Goal: Information Seeking & Learning: Learn about a topic

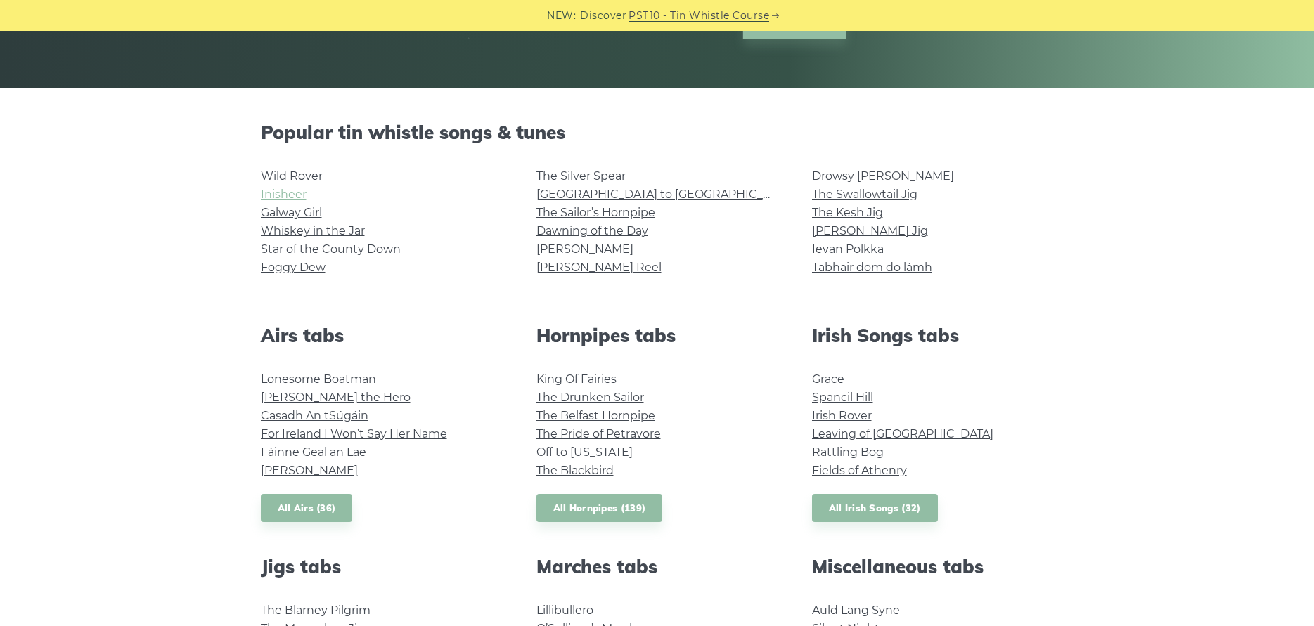
click at [292, 190] on link "Inisheer" at bounding box center [284, 194] width 46 height 13
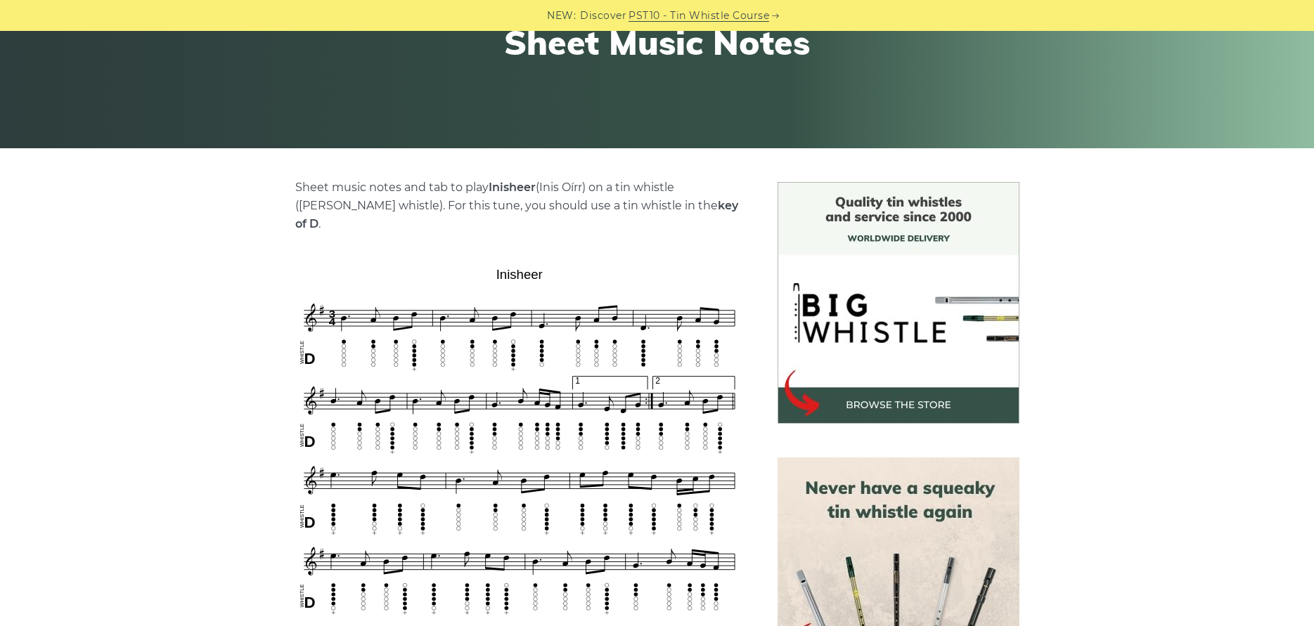
scroll to position [70, 0]
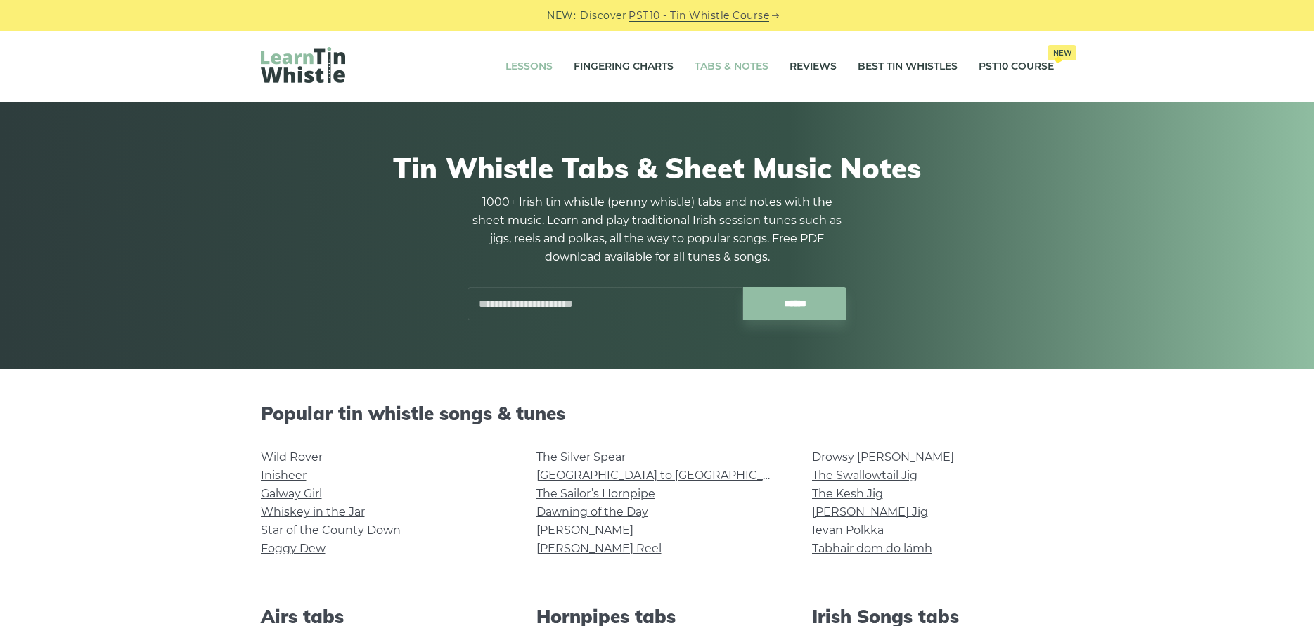
click at [505, 66] on link "Lessons" at bounding box center [528, 66] width 47 height 35
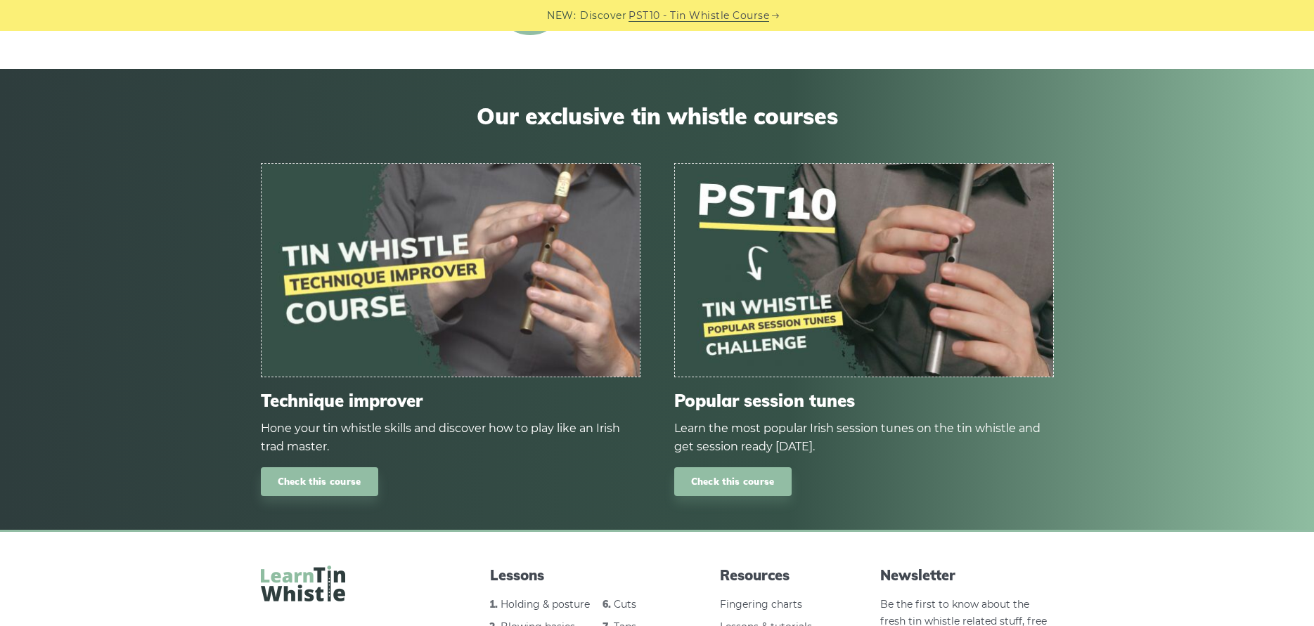
scroll to position [1687, 0]
click at [728, 481] on link "Check this course" at bounding box center [732, 481] width 117 height 29
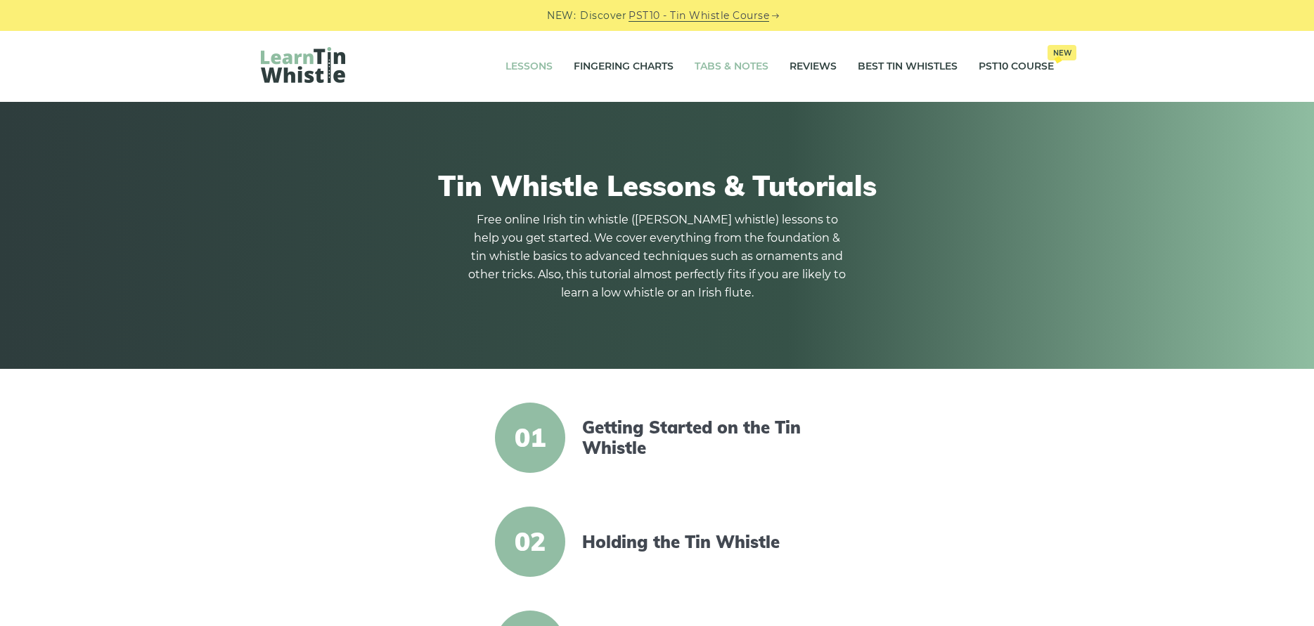
click at [715, 67] on link "Tabs & Notes" at bounding box center [731, 66] width 74 height 35
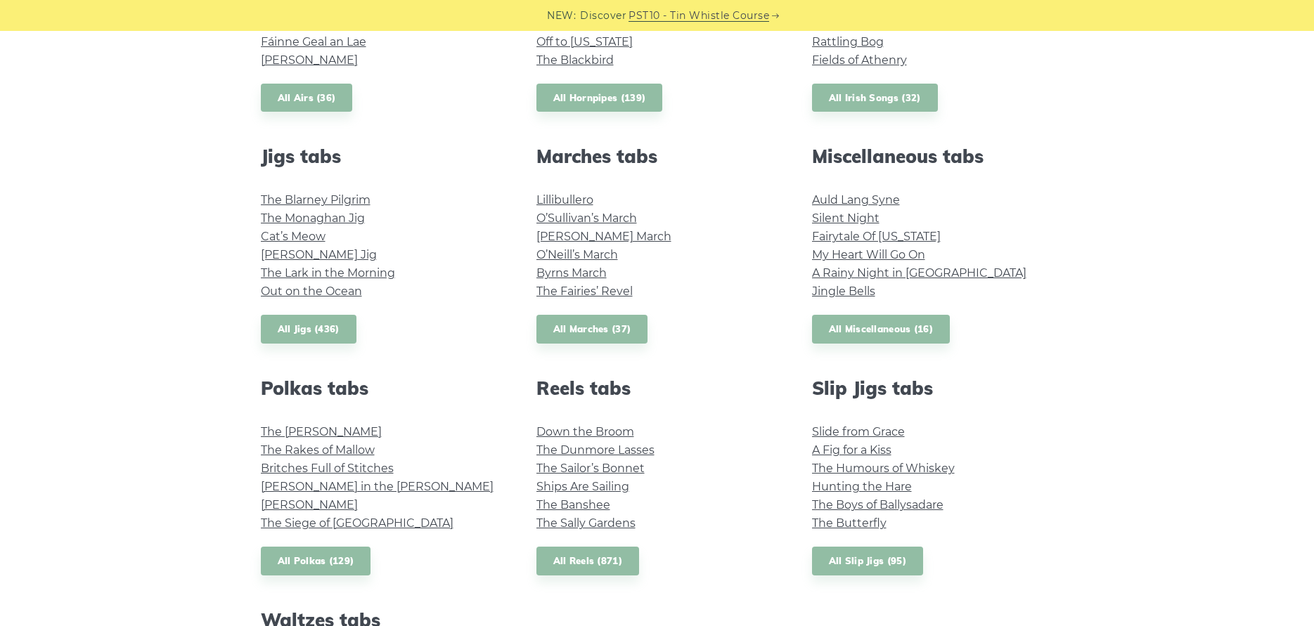
scroll to position [773, 0]
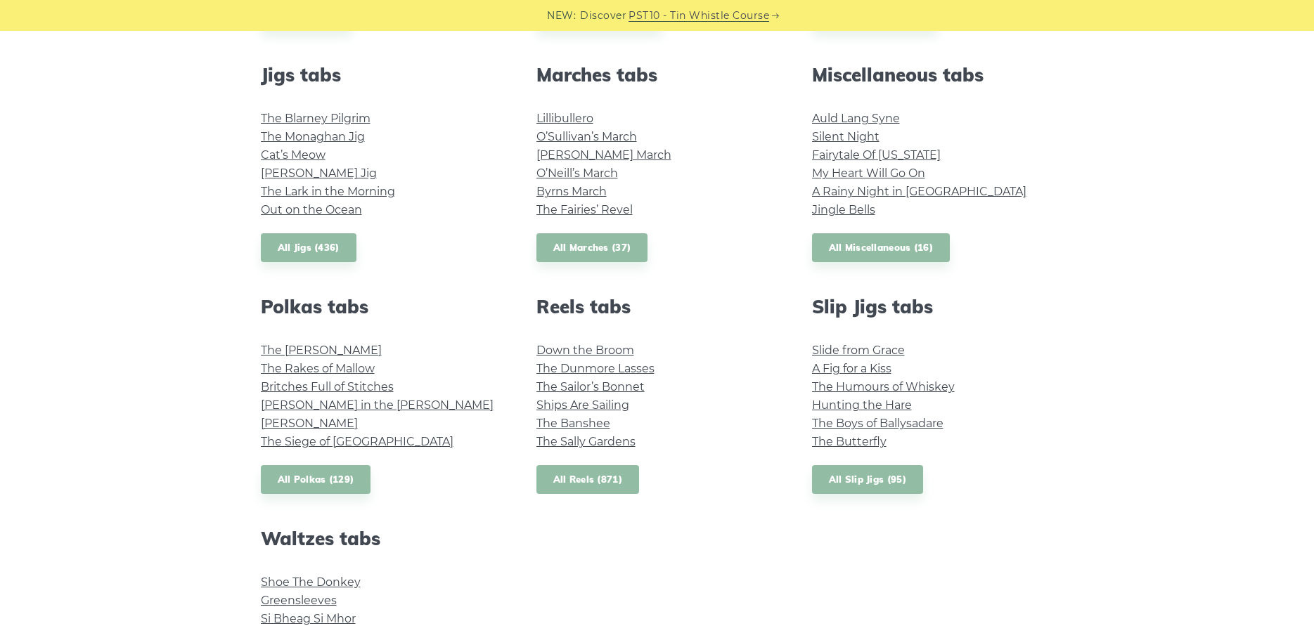
click at [596, 477] on link "All Reels (871)" at bounding box center [587, 479] width 103 height 29
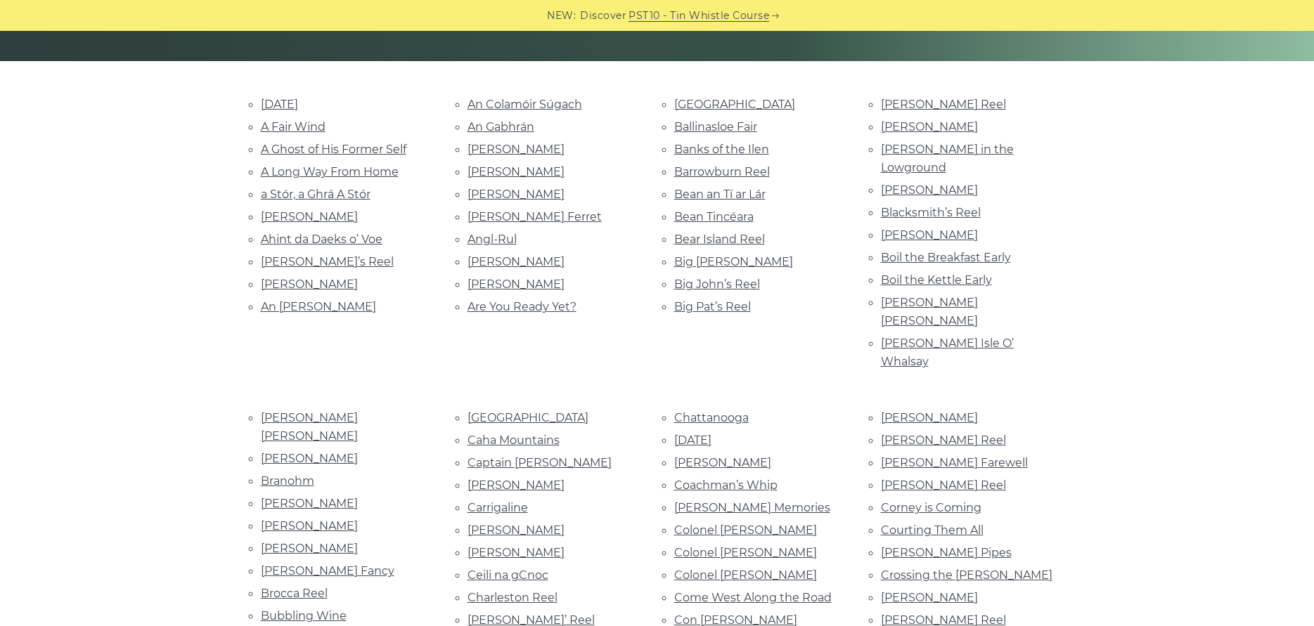
scroll to position [351, 0]
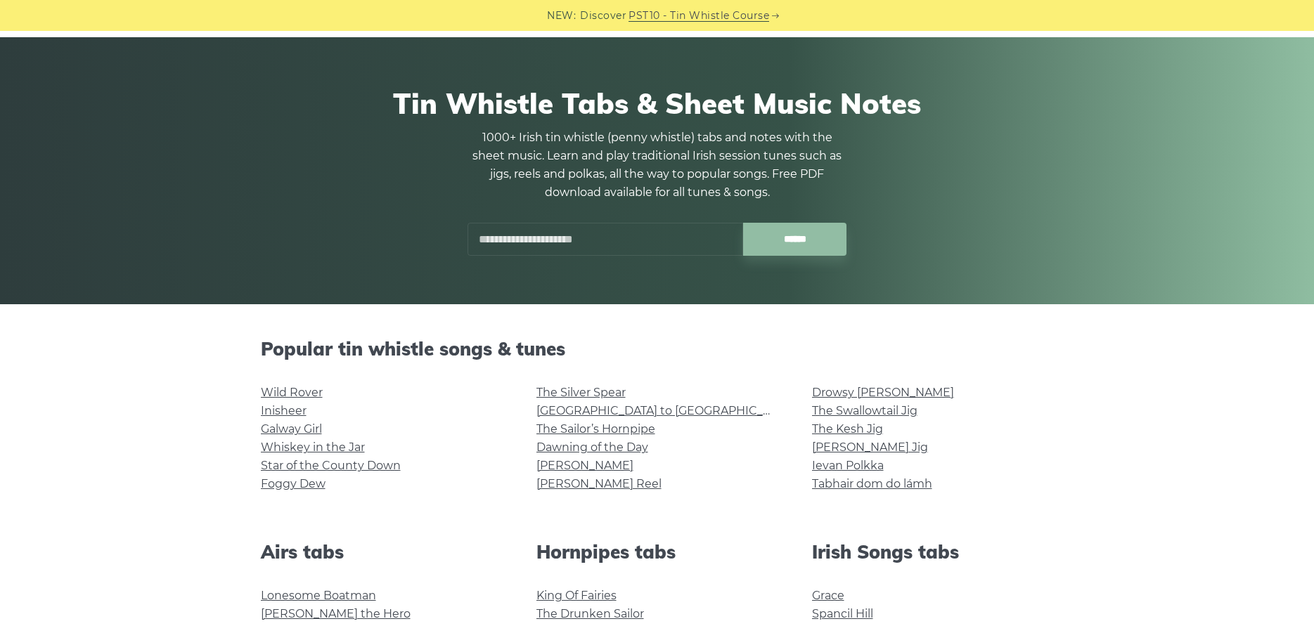
scroll to position [141, 0]
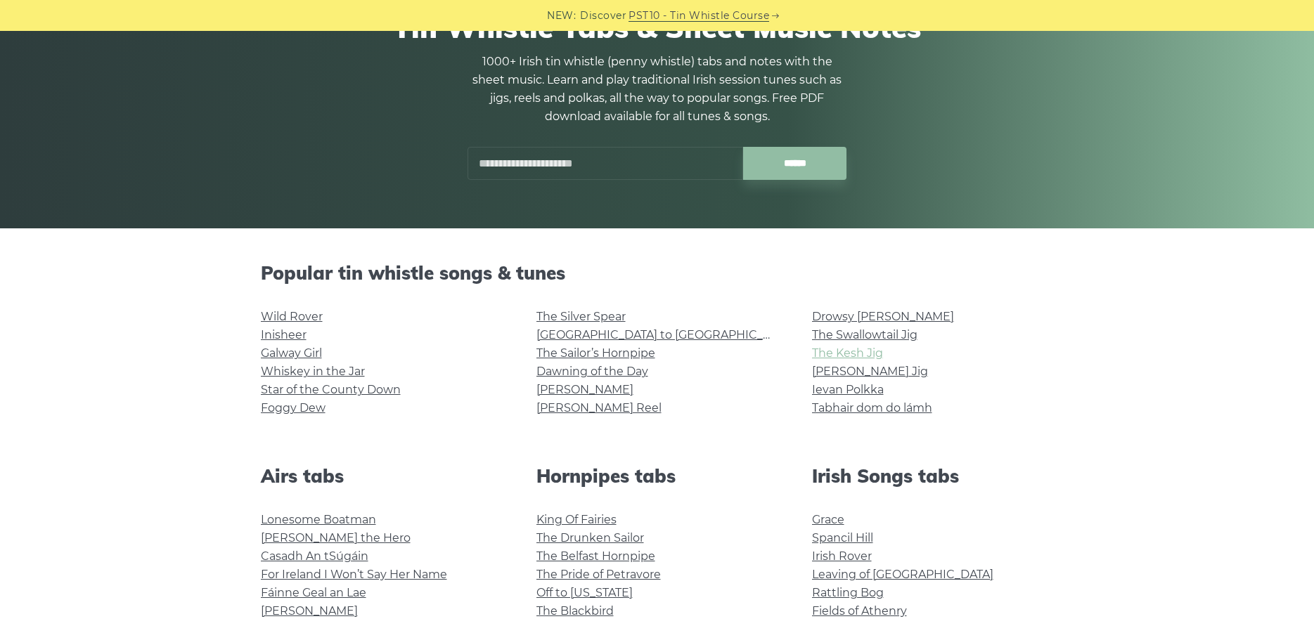
click at [855, 350] on link "The Kesh Jig" at bounding box center [847, 352] width 71 height 13
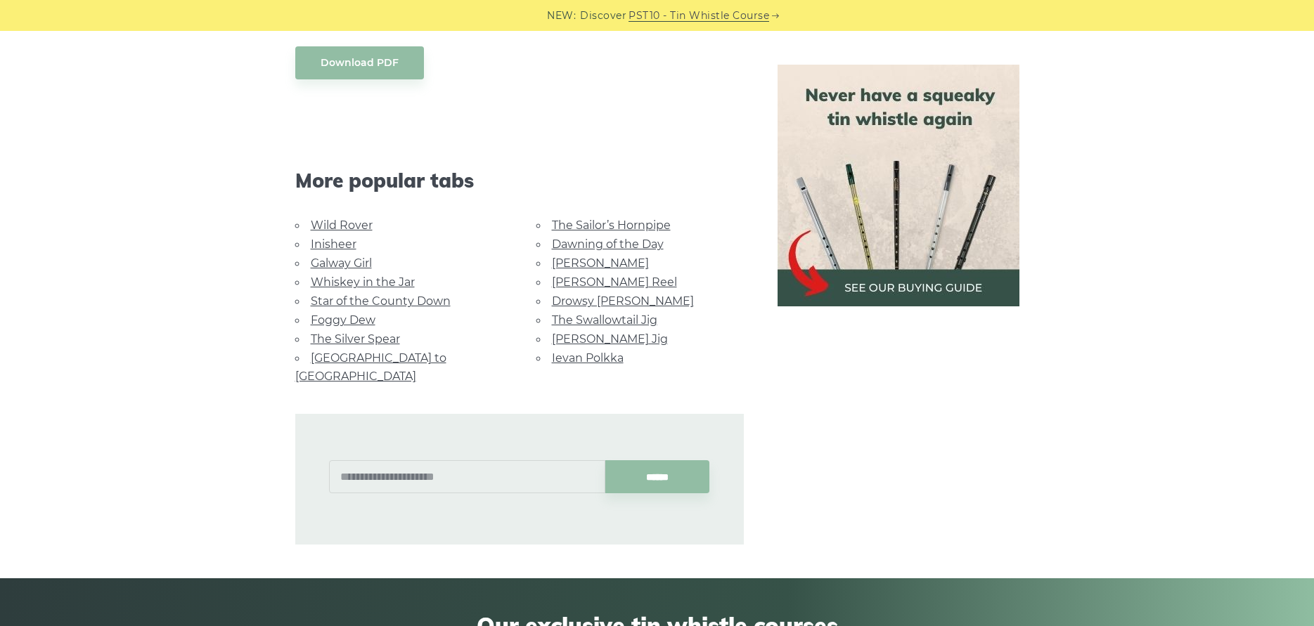
scroll to position [703, 0]
